Goal: Navigation & Orientation: Find specific page/section

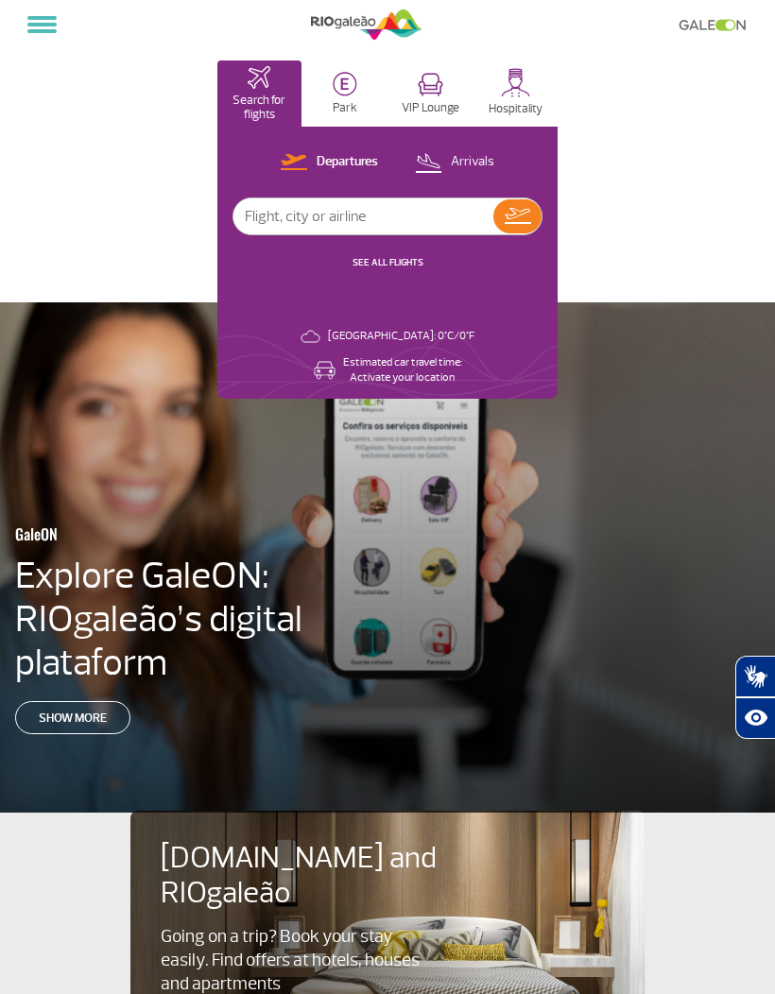
select select "en"
click at [39, 14] on button at bounding box center [42, 25] width 44 height 32
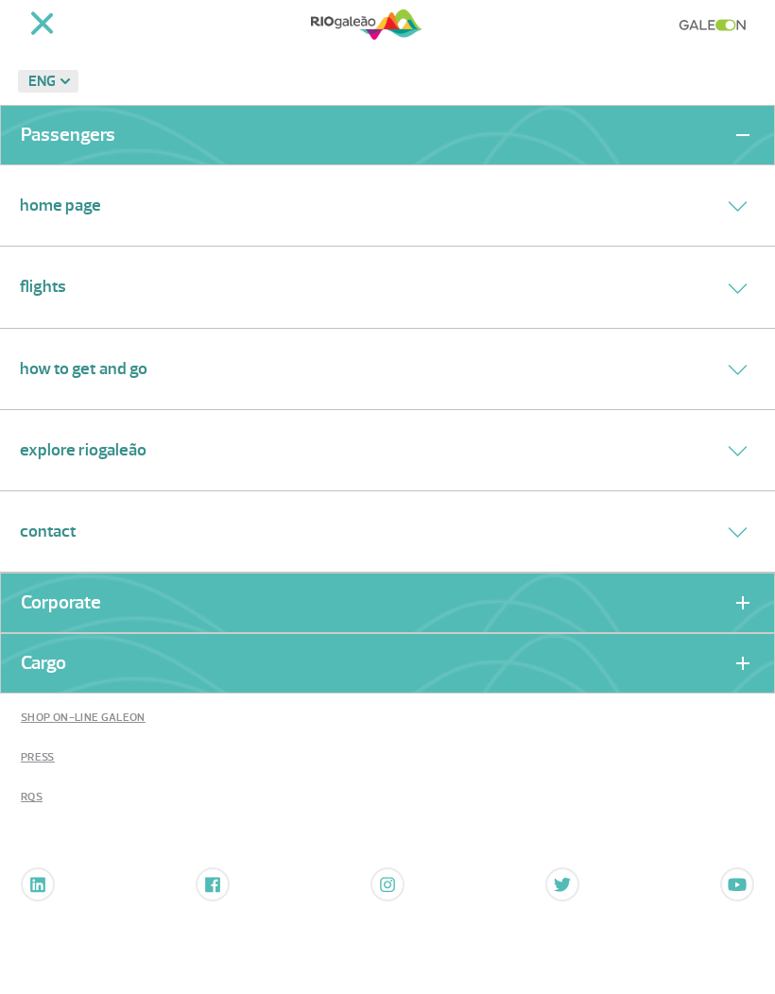
click at [53, 437] on link "Explore RIOgaleão" at bounding box center [83, 450] width 127 height 26
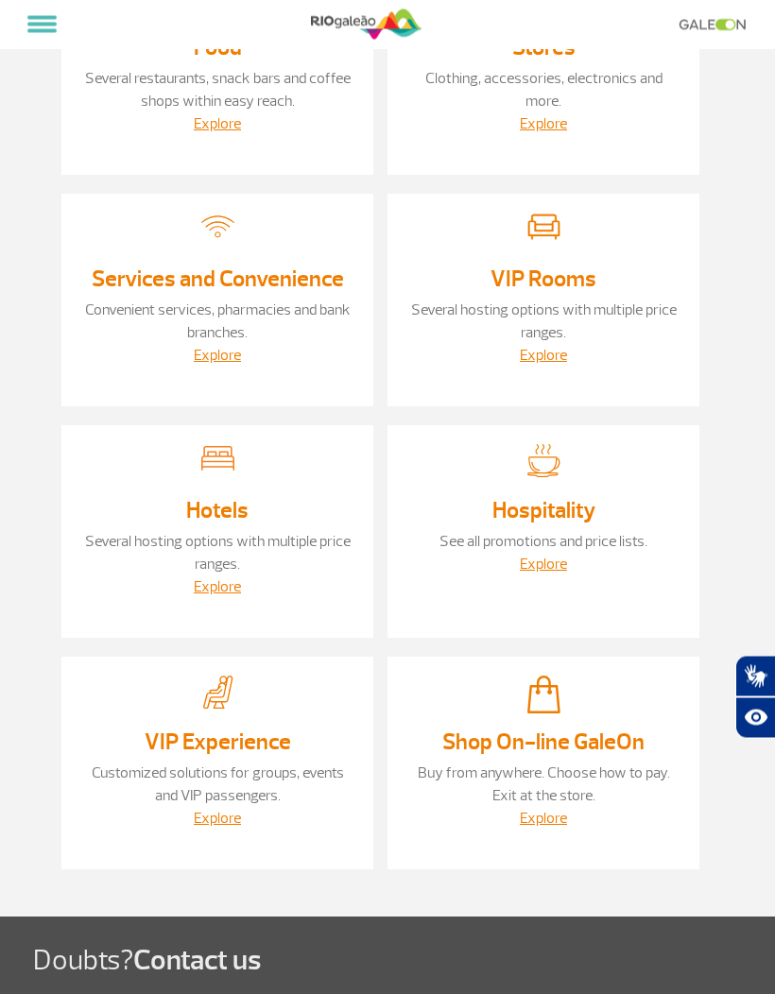
scroll to position [187, 0]
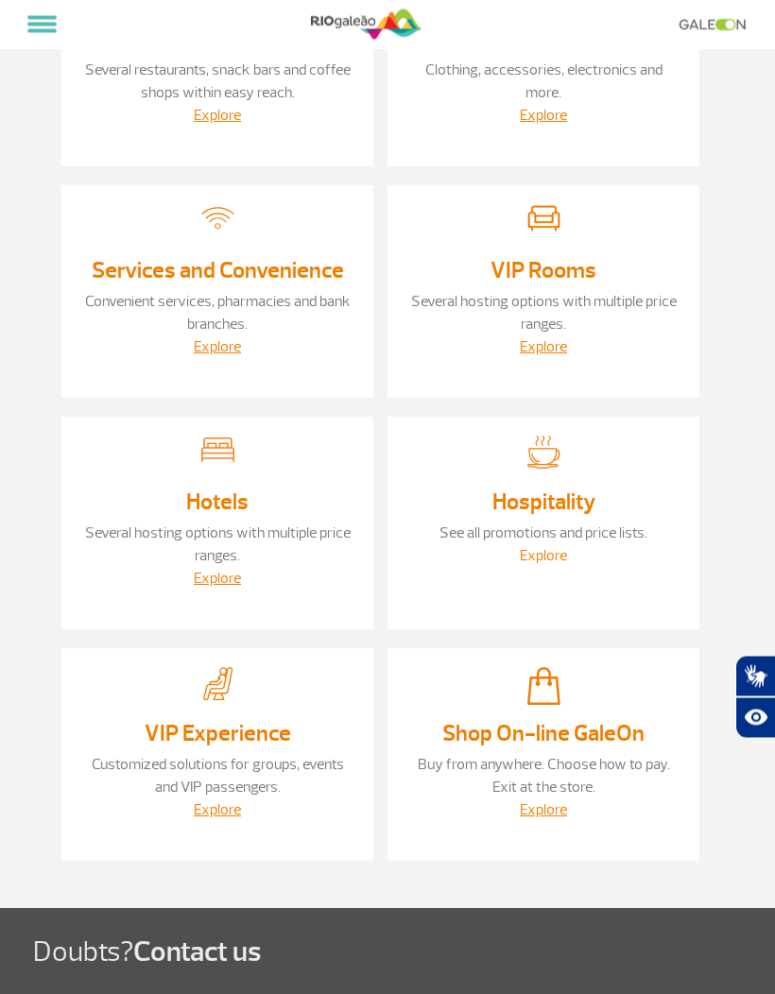
click at [553, 560] on link "Explore" at bounding box center [543, 556] width 47 height 19
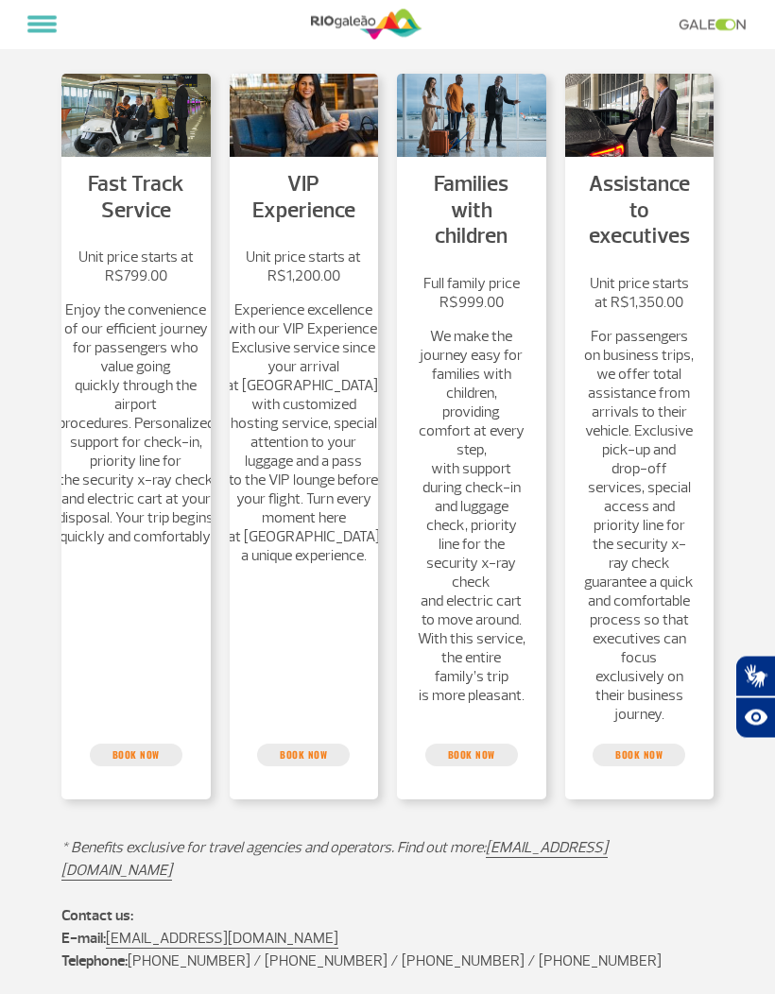
scroll to position [286, 0]
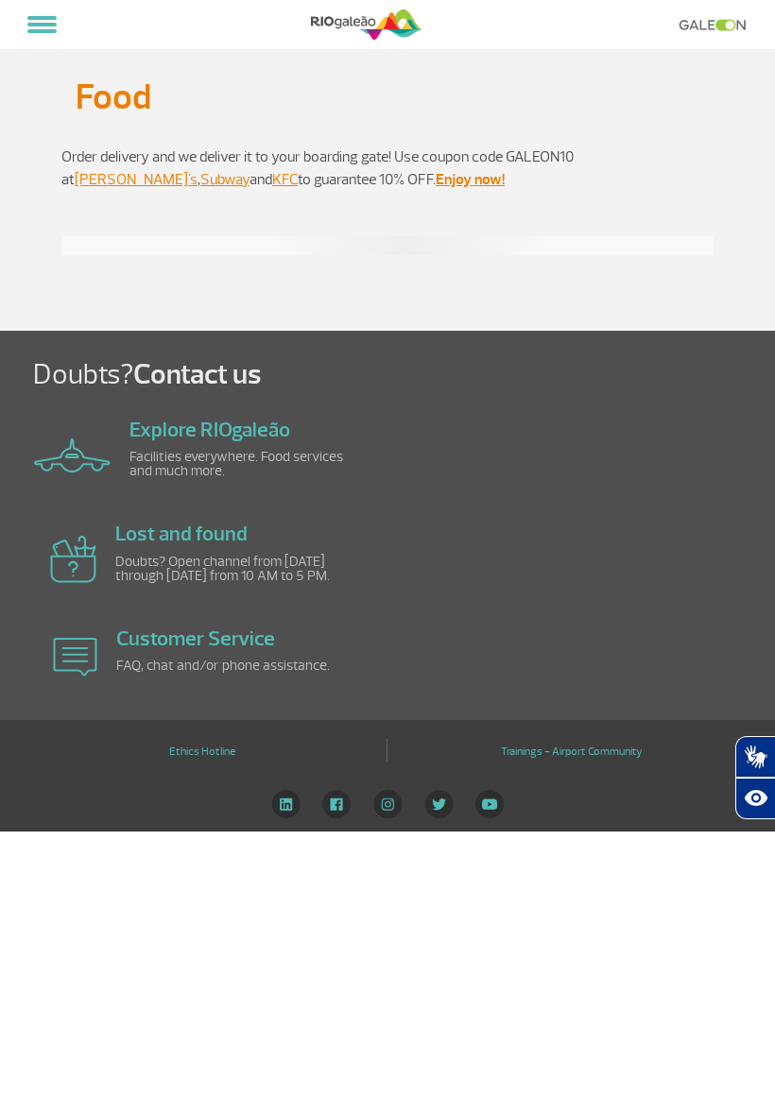
select select "en"
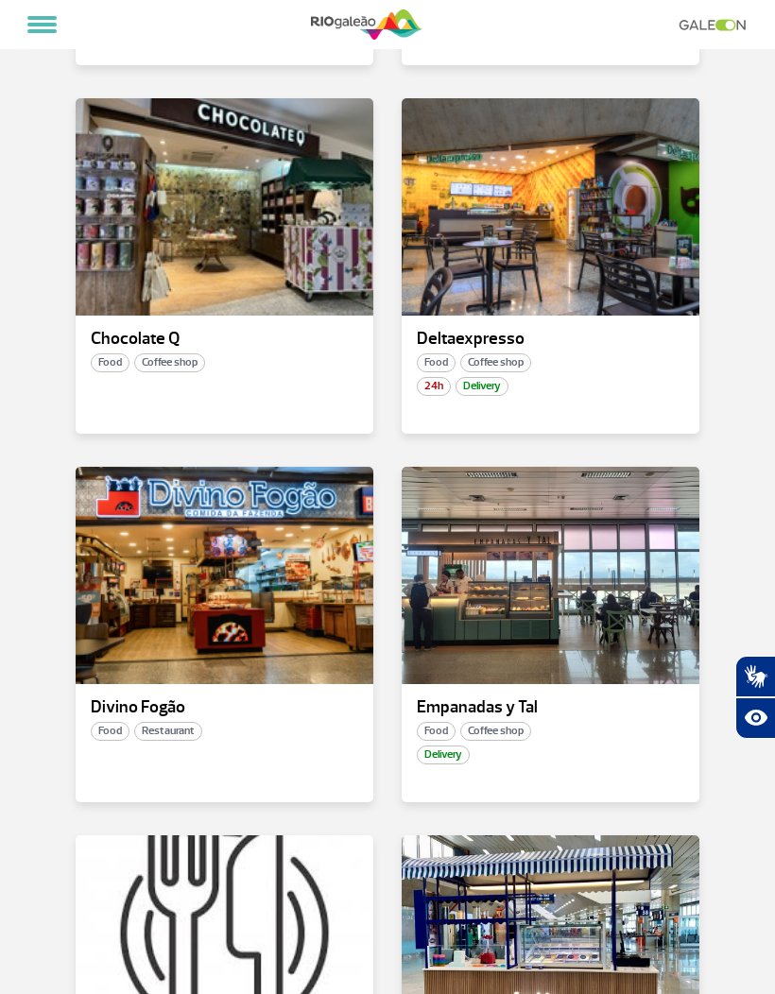
scroll to position [1620, 0]
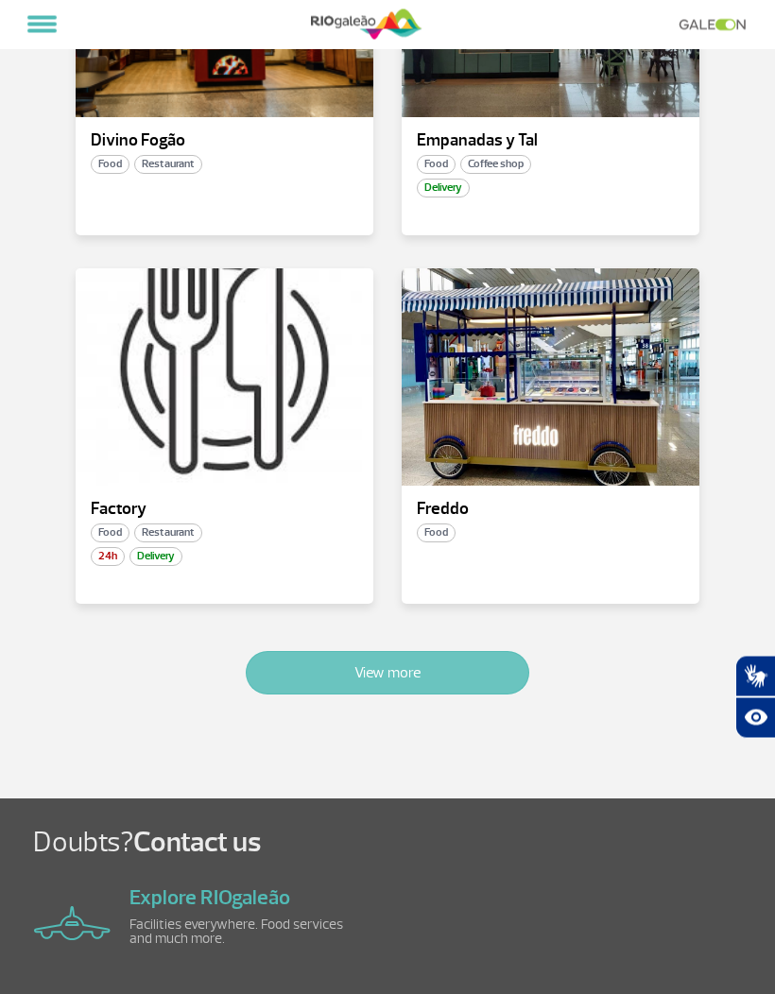
click at [264, 669] on button "View more" at bounding box center [387, 673] width 283 height 43
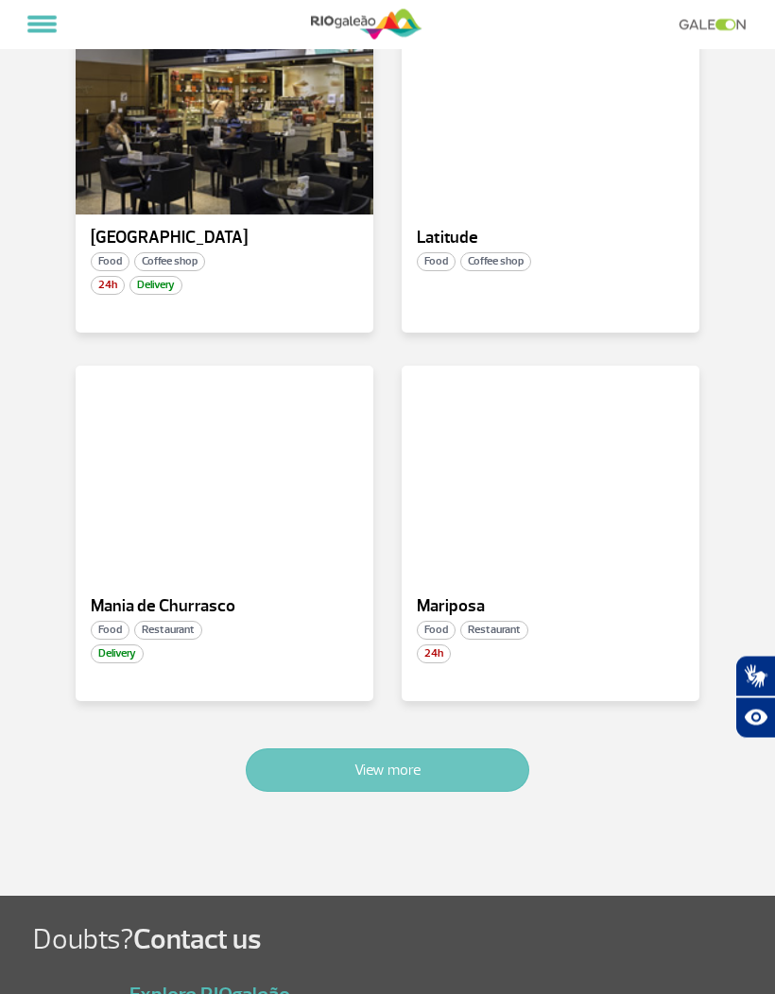
scroll to position [4223, 0]
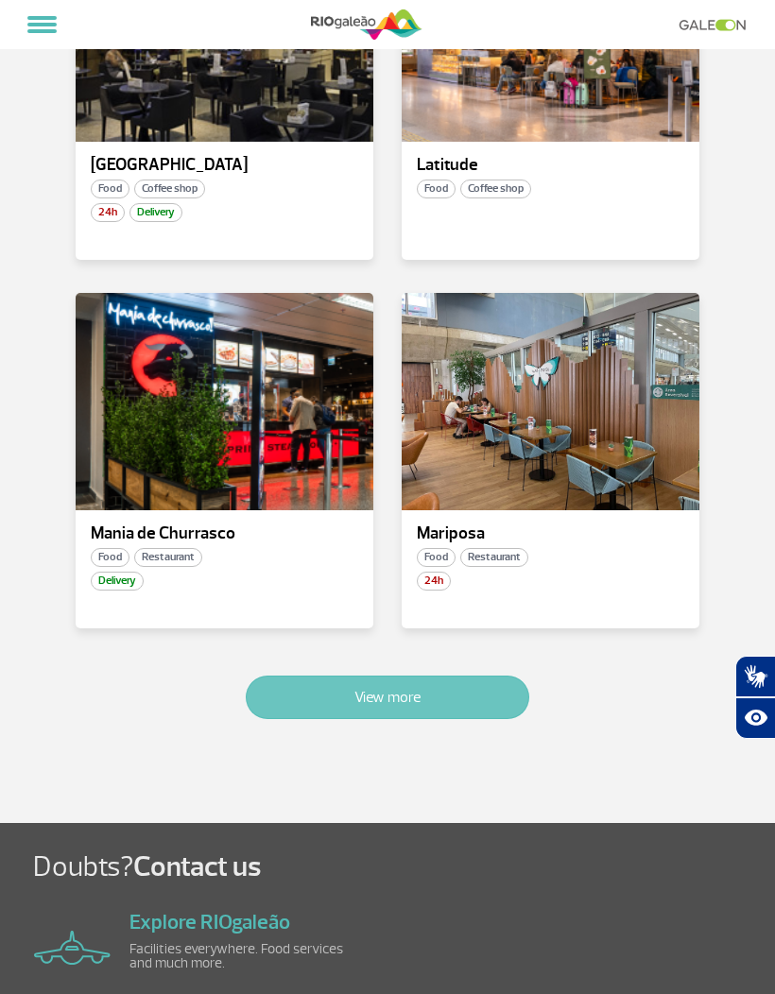
click at [269, 690] on button "View more" at bounding box center [387, 696] width 283 height 43
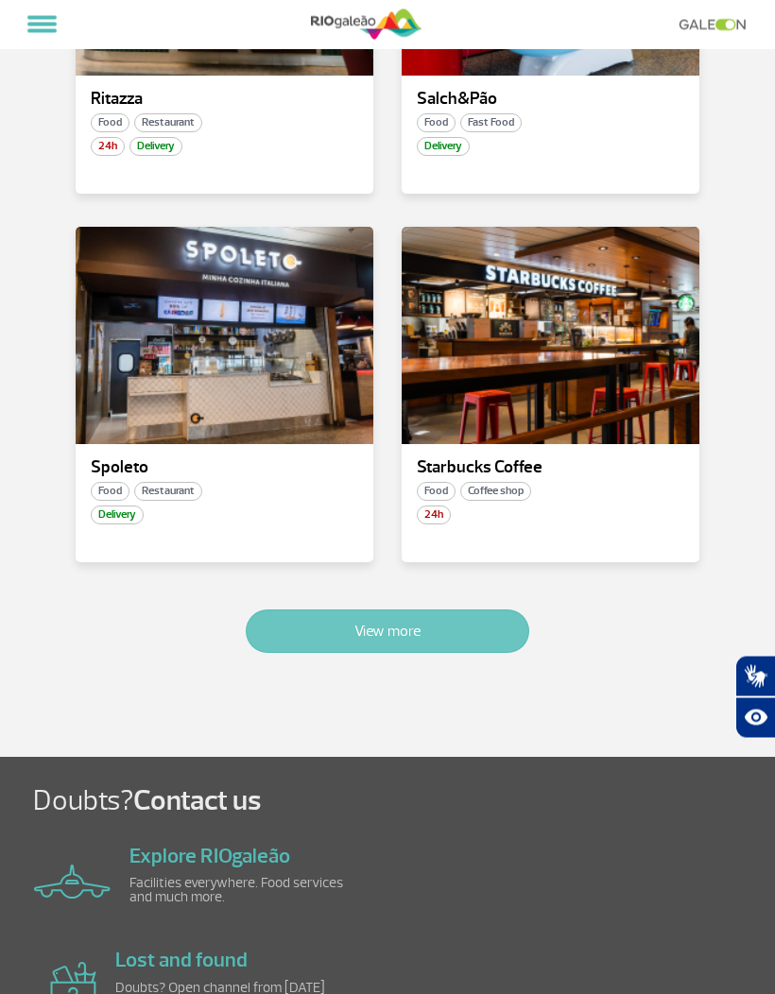
click at [269, 612] on button "View more" at bounding box center [387, 631] width 283 height 43
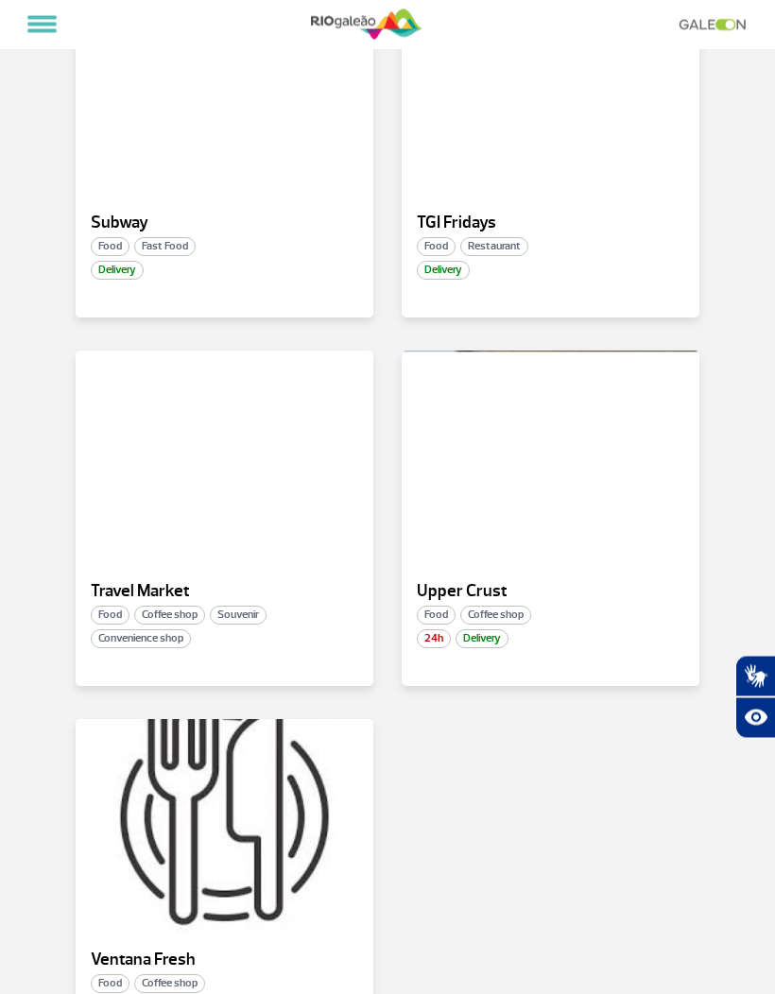
scroll to position [7277, 0]
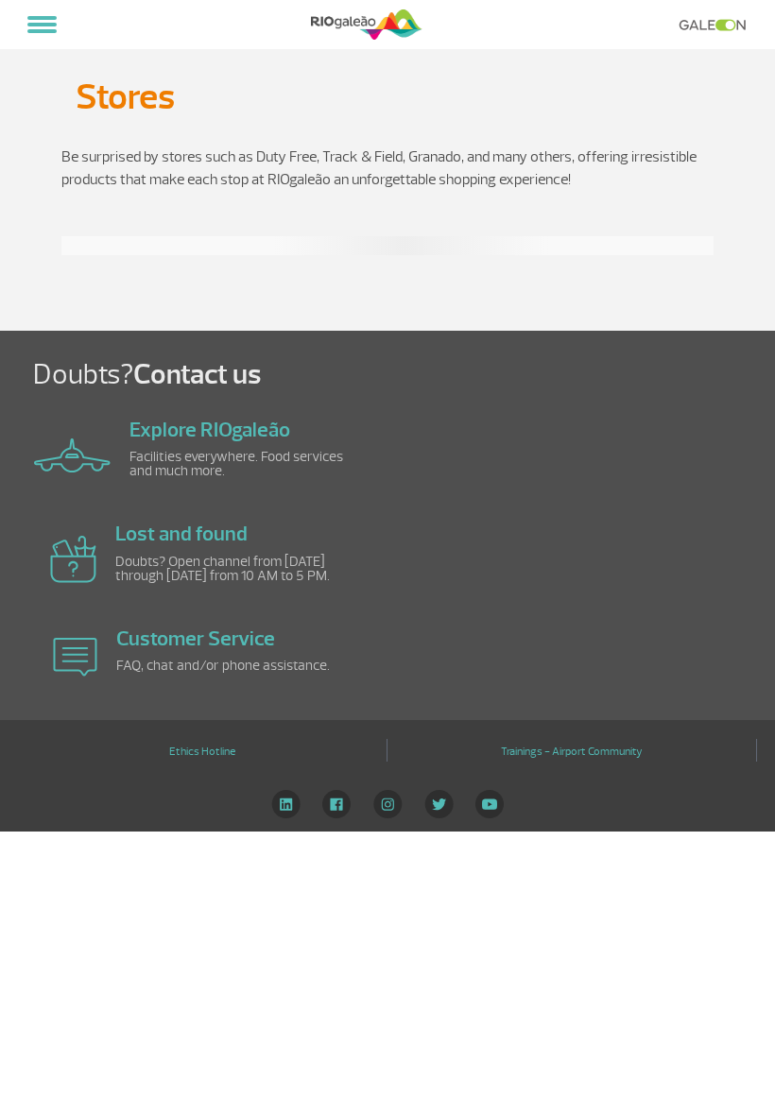
select select "en"
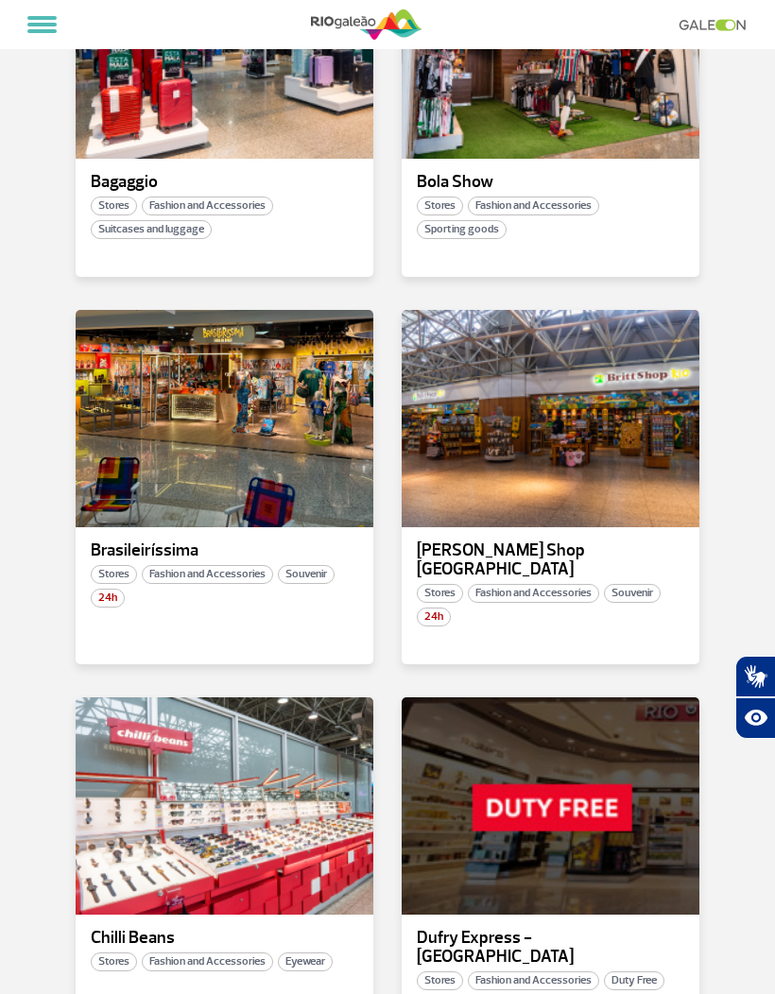
scroll to position [893, 0]
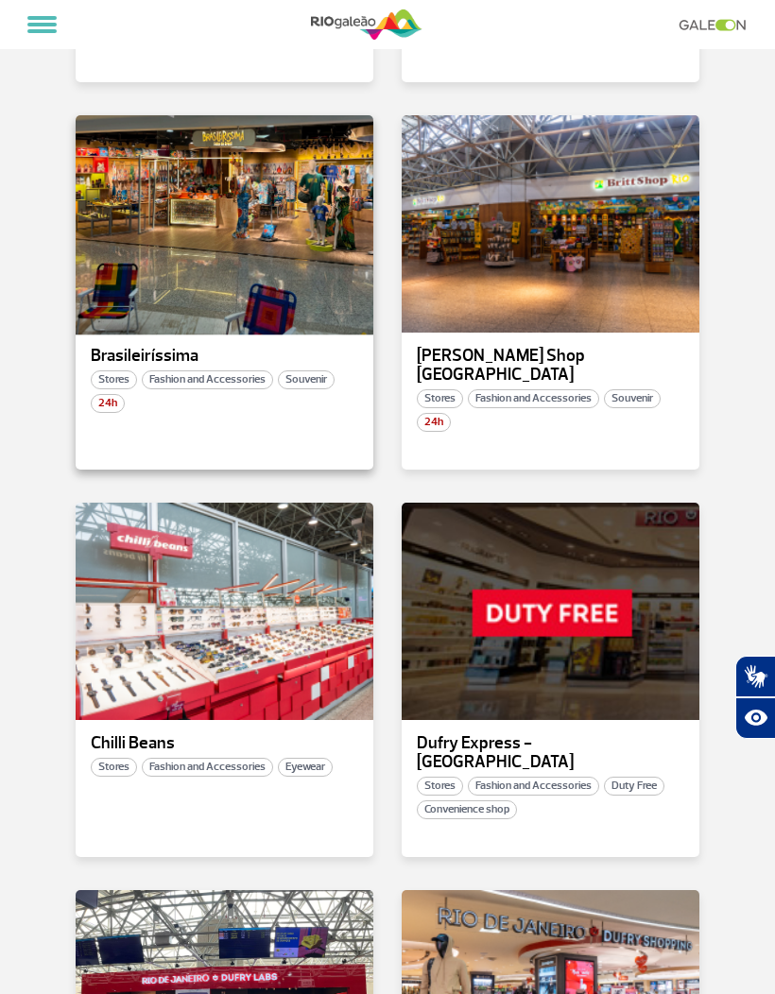
click at [113, 130] on div at bounding box center [224, 224] width 303 height 222
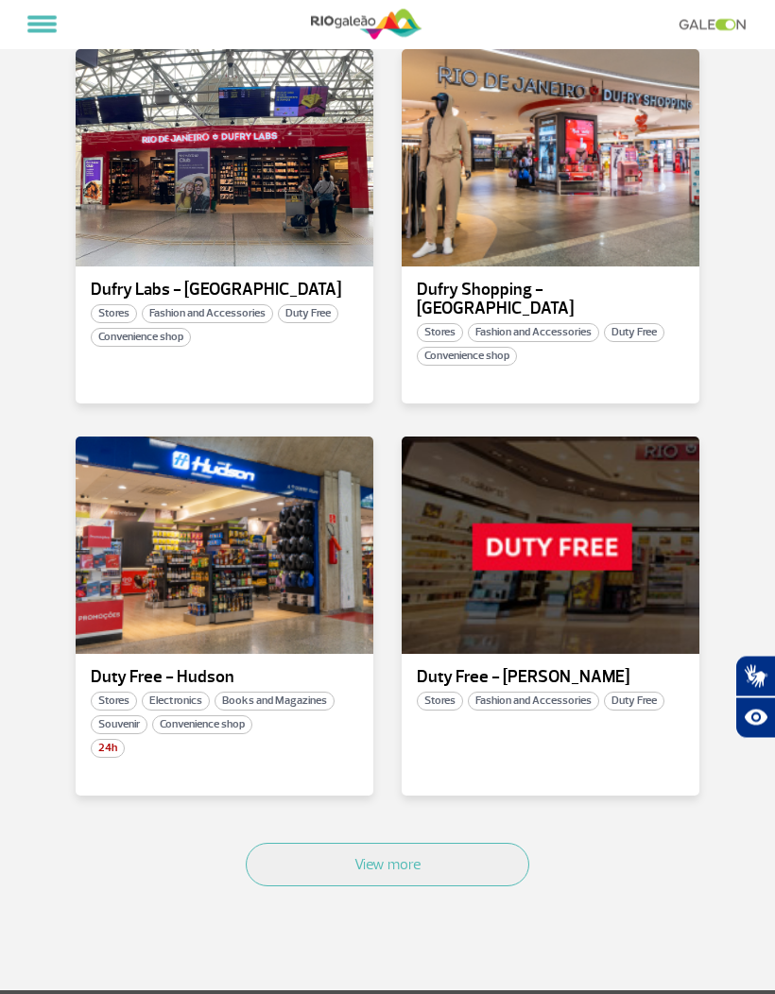
scroll to position [1907, 0]
click at [300, 828] on div "View more" at bounding box center [387, 885] width 652 height 114
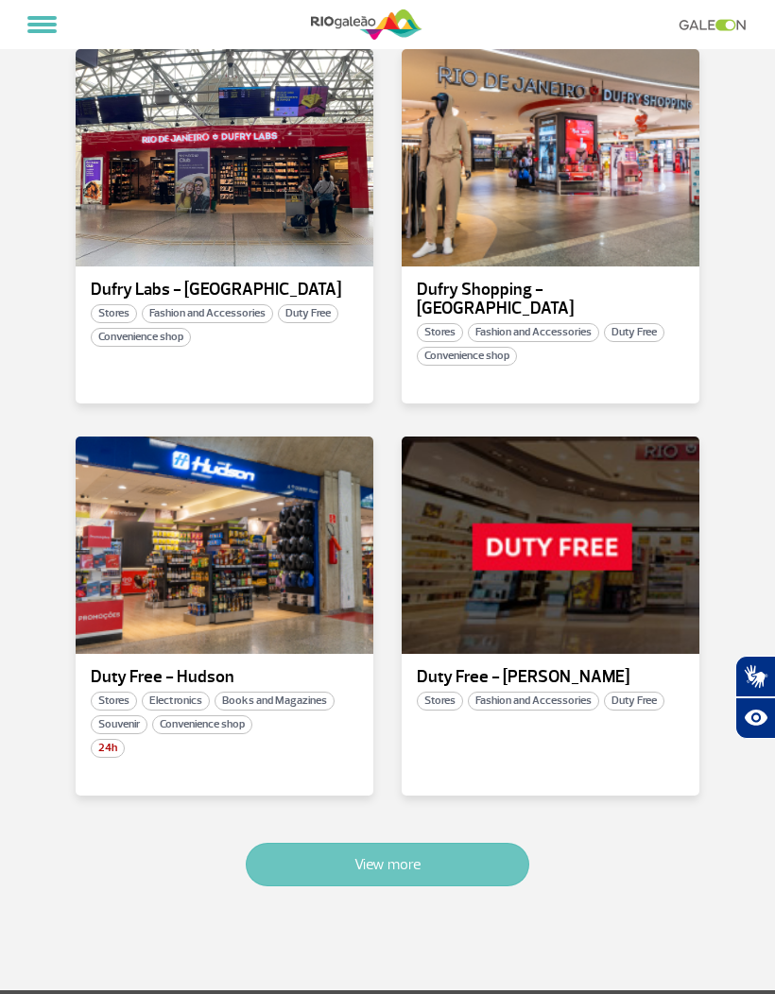
click at [286, 843] on button "View more" at bounding box center [387, 864] width 283 height 43
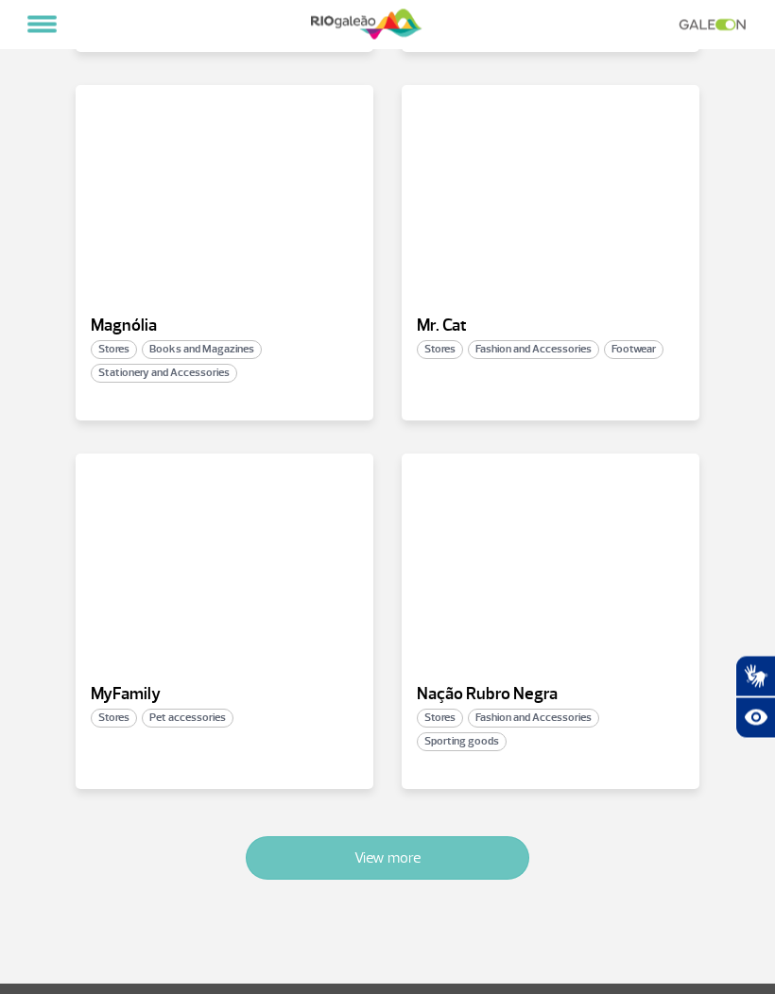
scroll to position [4230, 0]
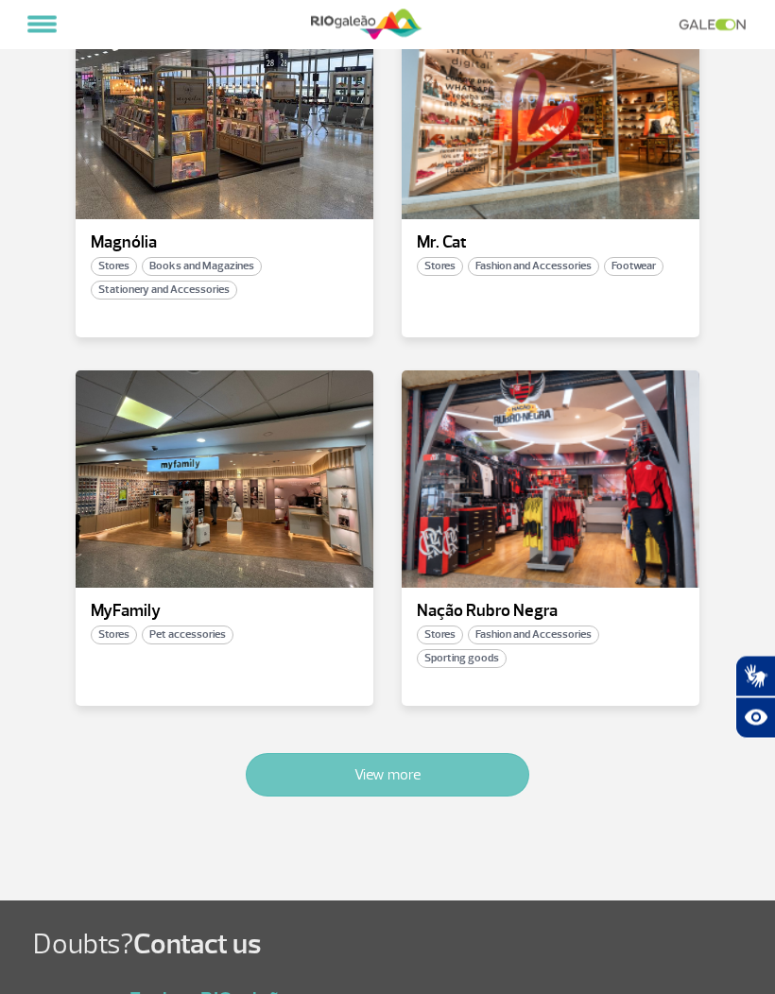
click at [272, 754] on button "View more" at bounding box center [387, 775] width 283 height 43
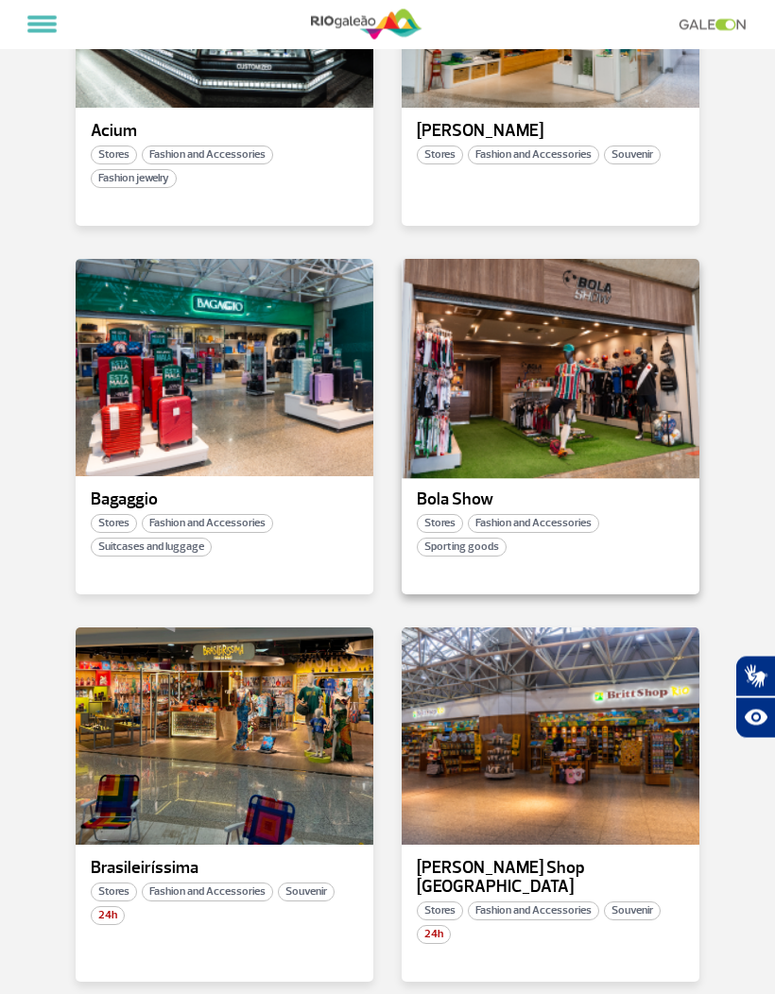
scroll to position [554, 0]
click at [453, 411] on div at bounding box center [550, 368] width 303 height 222
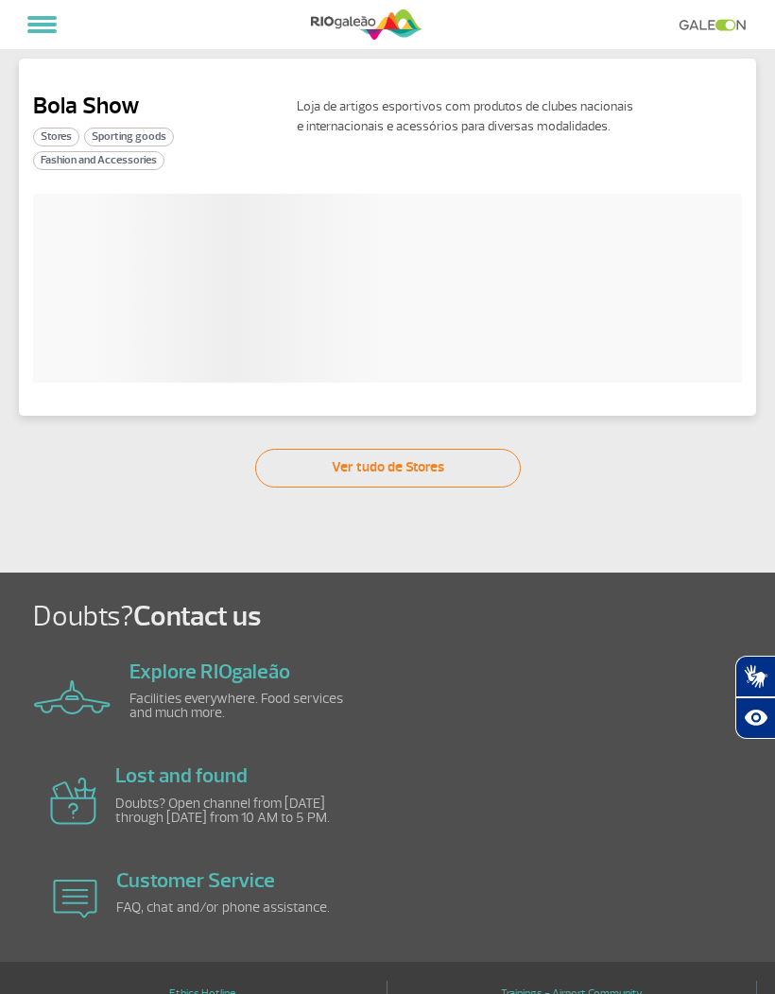
click at [465, 309] on div at bounding box center [387, 288] width 708 height 189
